Goal: Task Accomplishment & Management: Manage account settings

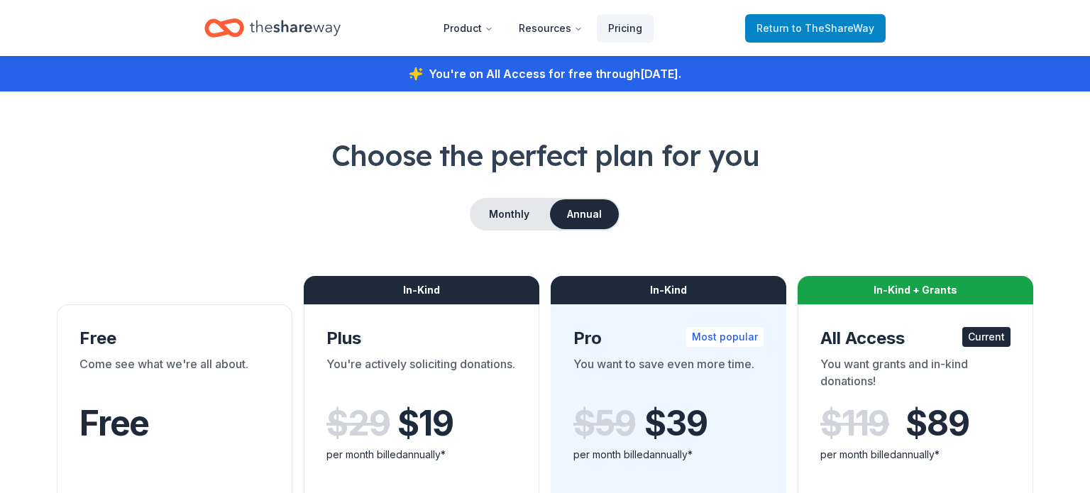
click at [854, 28] on span "to TheShareWay" at bounding box center [833, 28] width 82 height 12
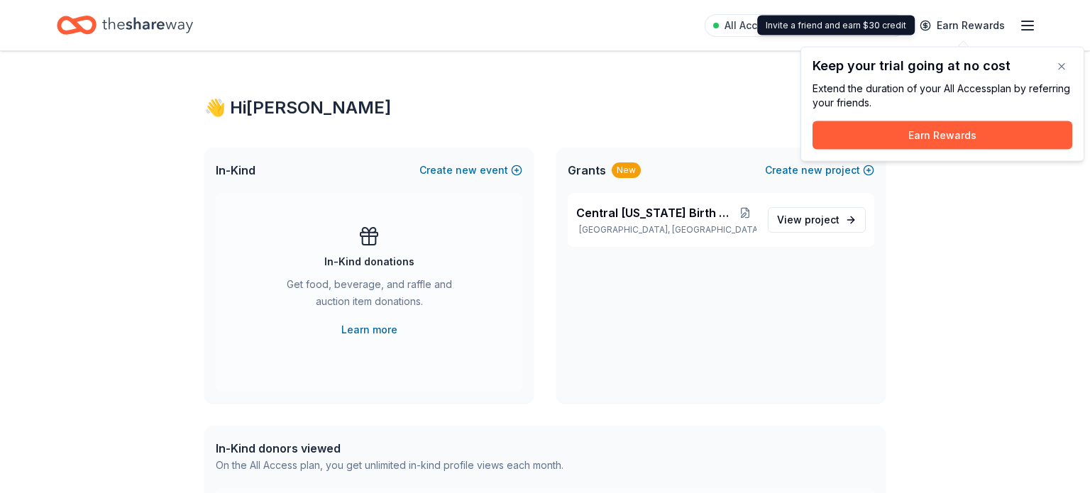
click at [1021, 26] on icon "button" at bounding box center [1027, 25] width 17 height 17
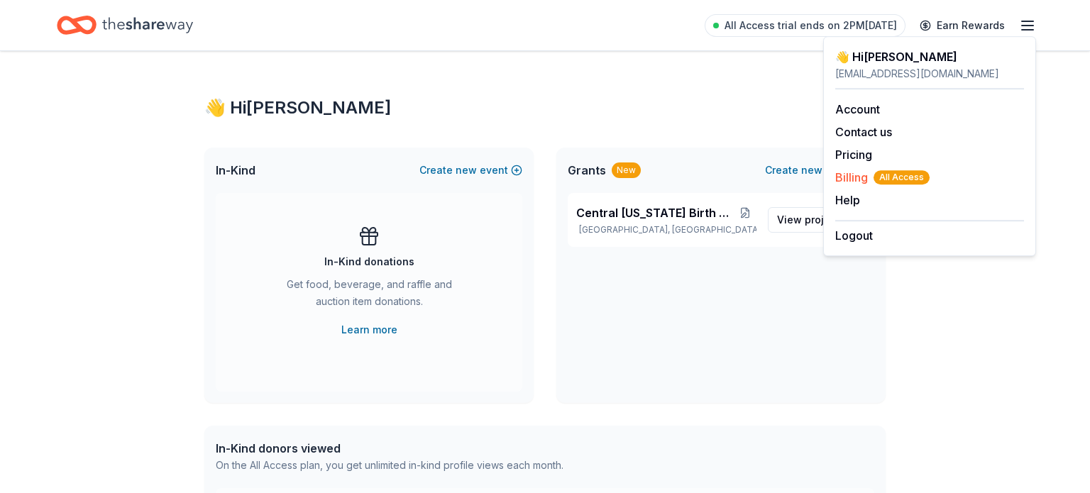
click at [858, 177] on span "Billing All Access" at bounding box center [882, 177] width 94 height 17
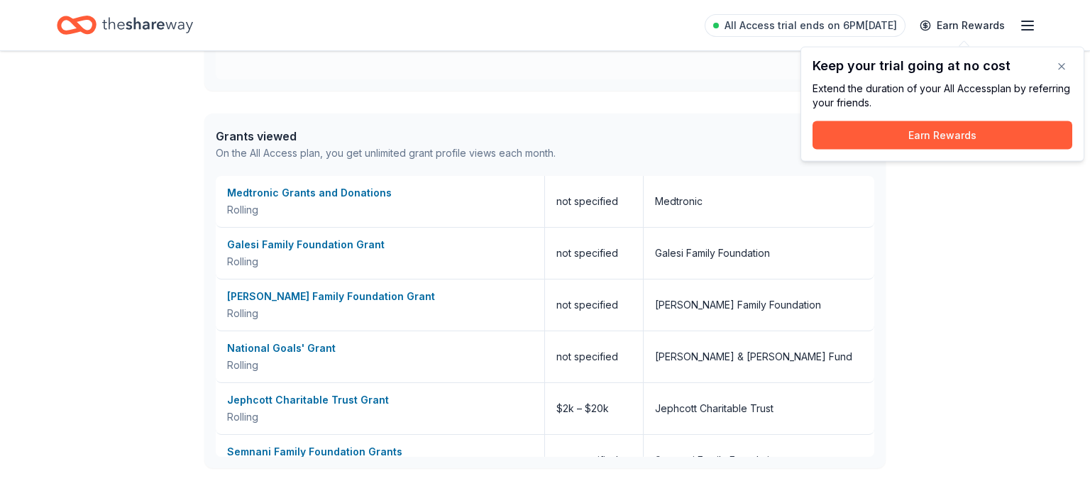
scroll to position [534, 0]
